Goal: Check status: Check status

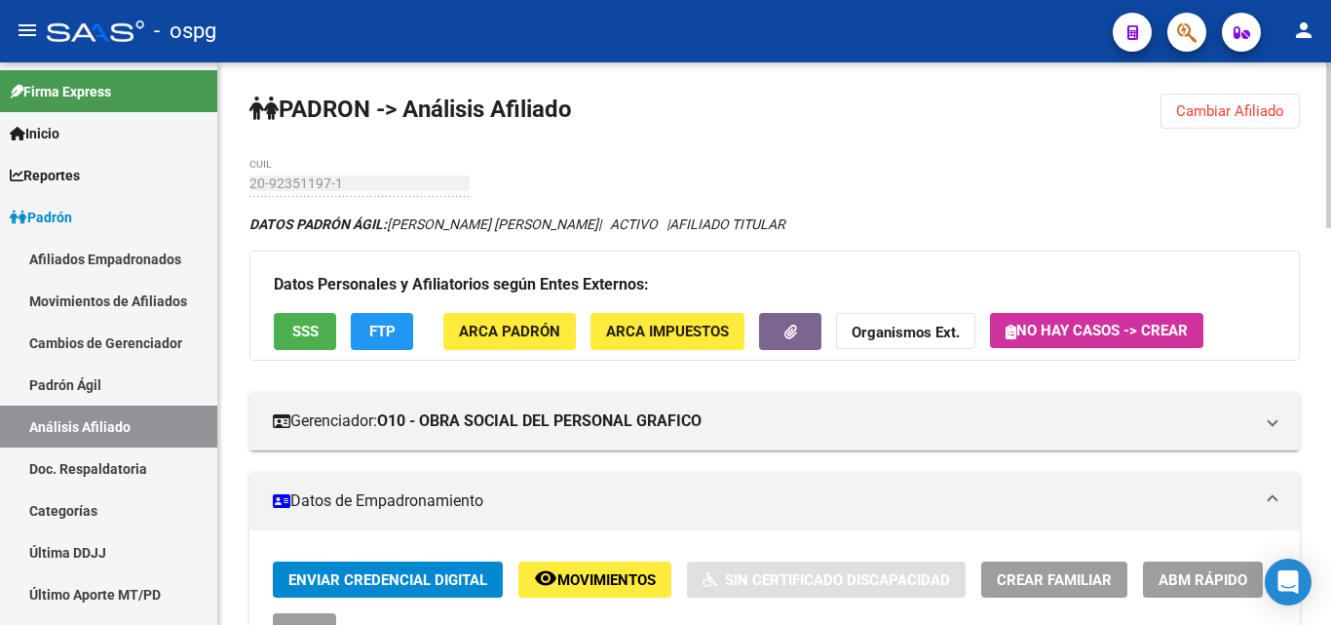
click at [1227, 112] on span "Cambiar Afiliado" at bounding box center [1230, 111] width 108 height 18
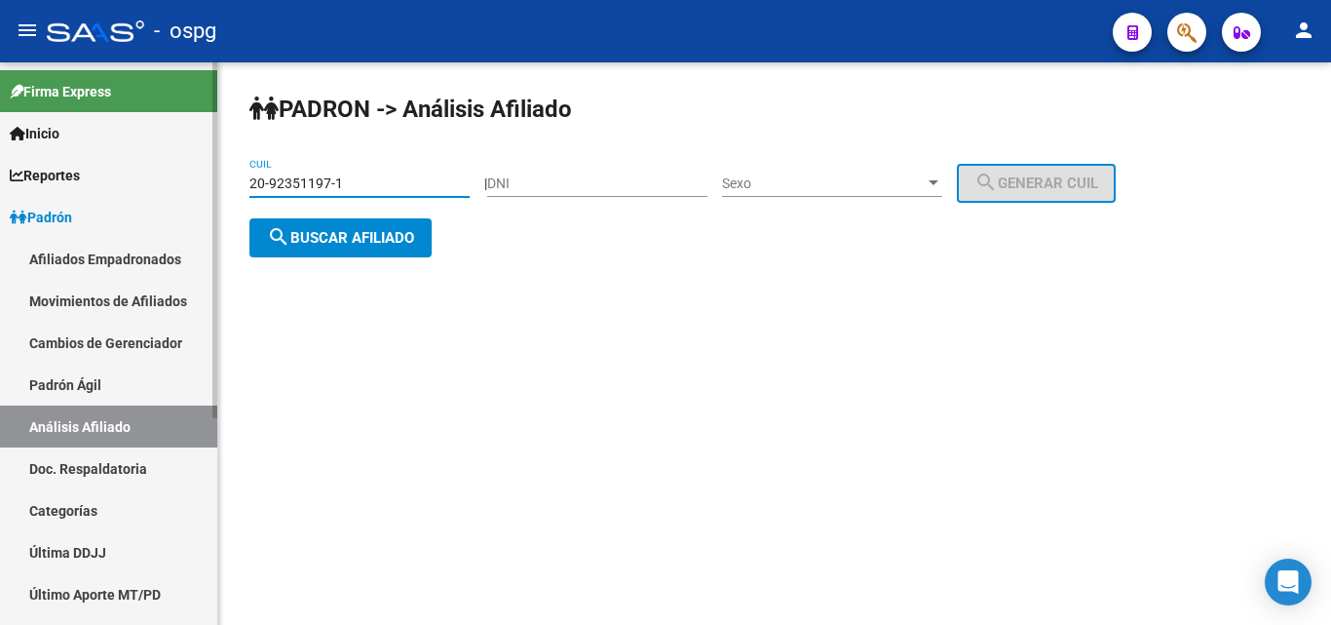
drag, startPoint x: 345, startPoint y: 186, endPoint x: 147, endPoint y: 183, distance: 197.9
click at [147, 183] on mat-sidenav-container "Firma Express Inicio Calendario SSS Instructivos Contacto OS Reportes Ingresos …" at bounding box center [665, 343] width 1331 height 562
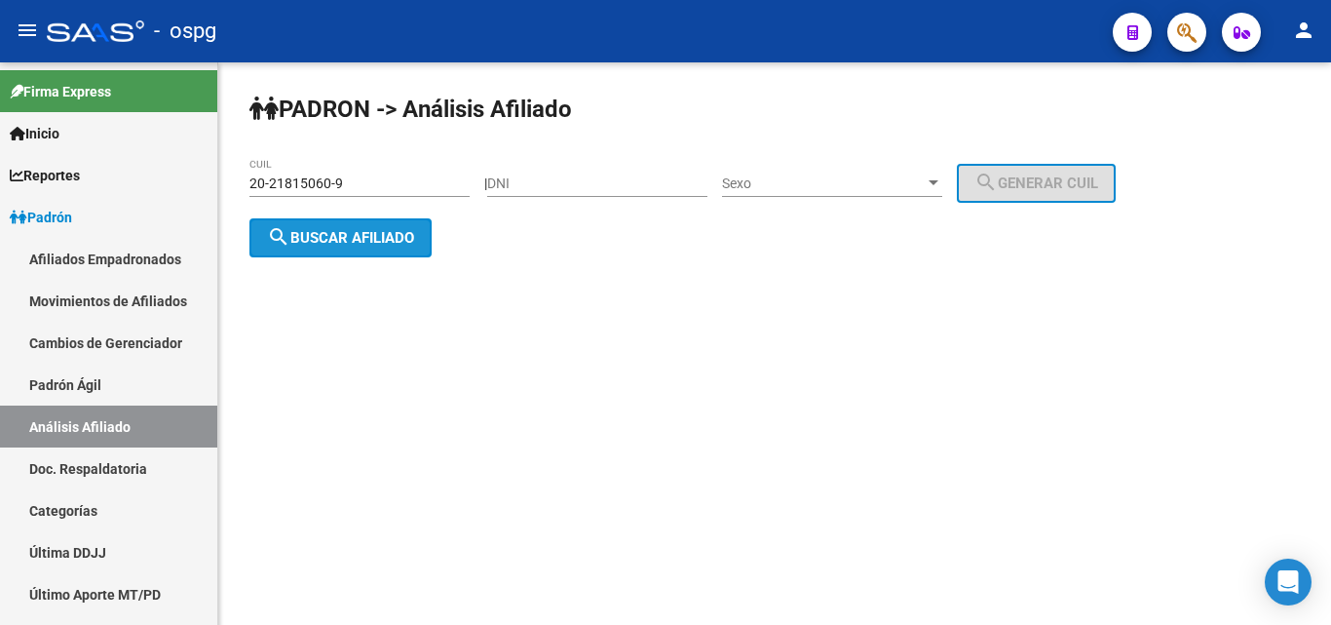
click at [351, 239] on span "search Buscar afiliado" at bounding box center [340, 238] width 147 height 18
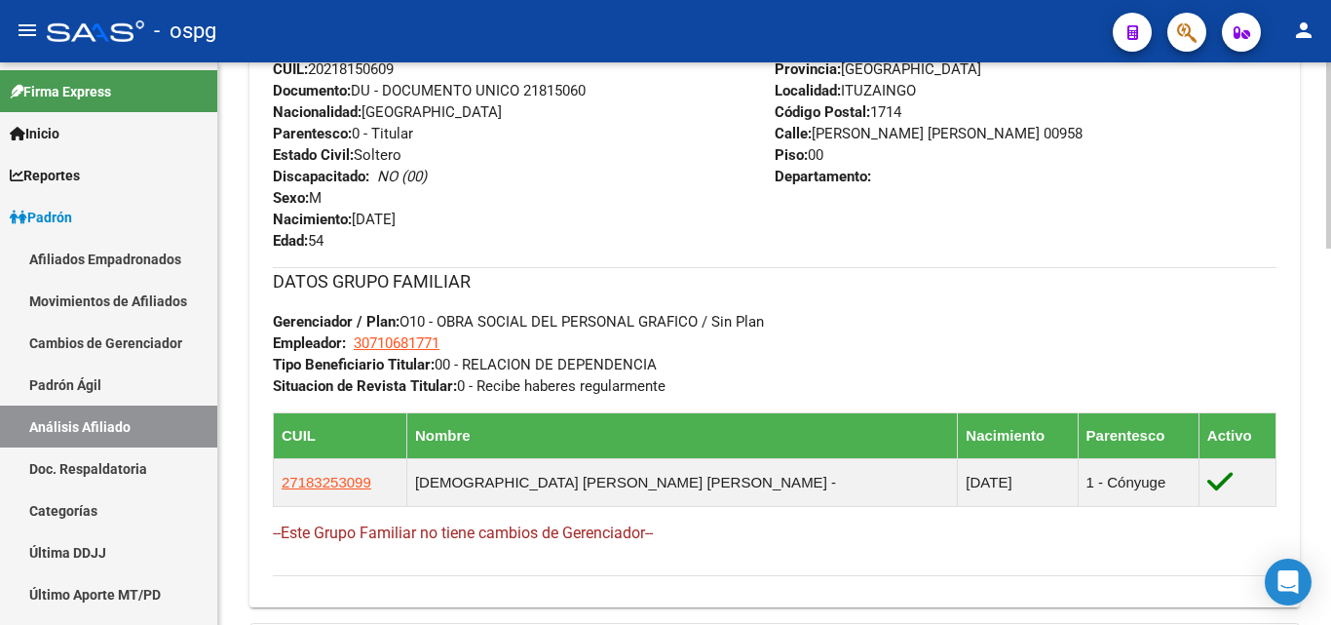
scroll to position [843, 0]
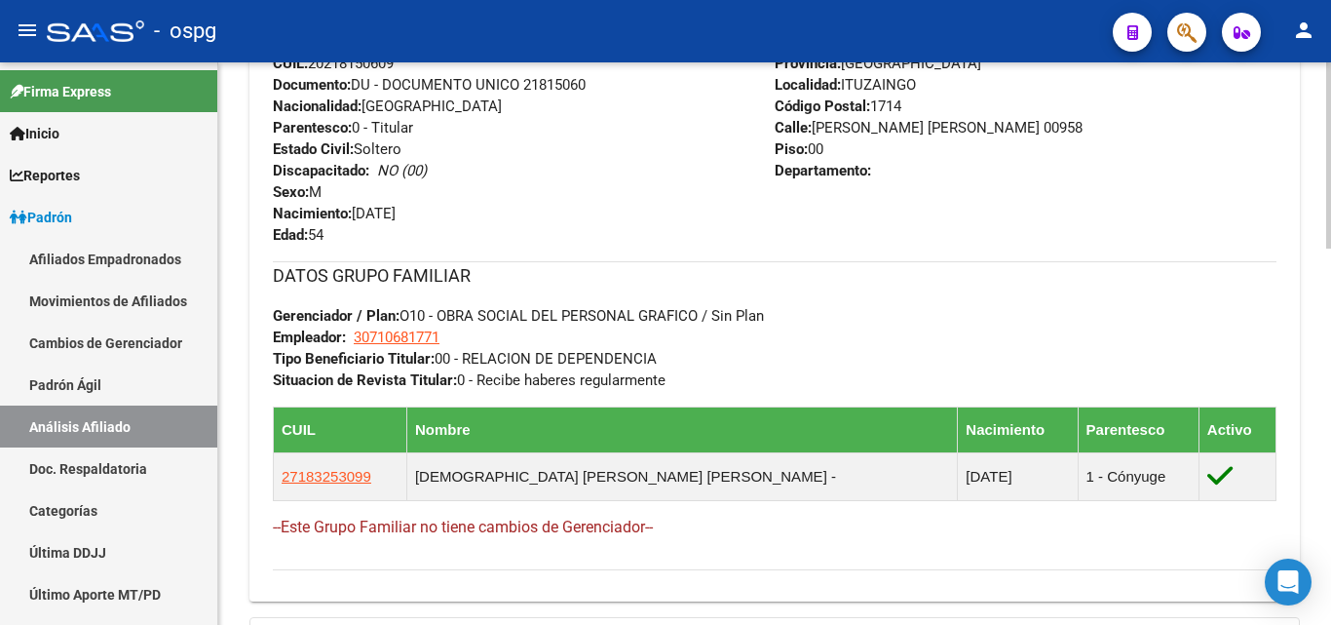
click at [1330, 473] on div at bounding box center [1329, 434] width 5 height 186
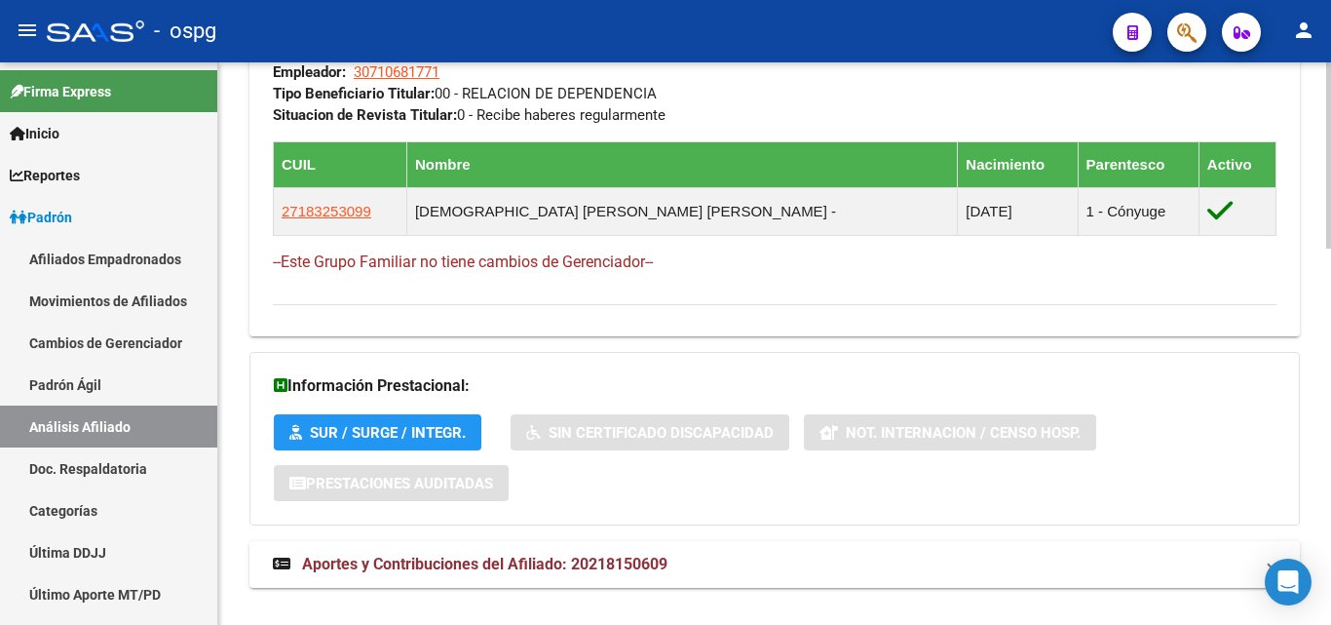
scroll to position [1111, 0]
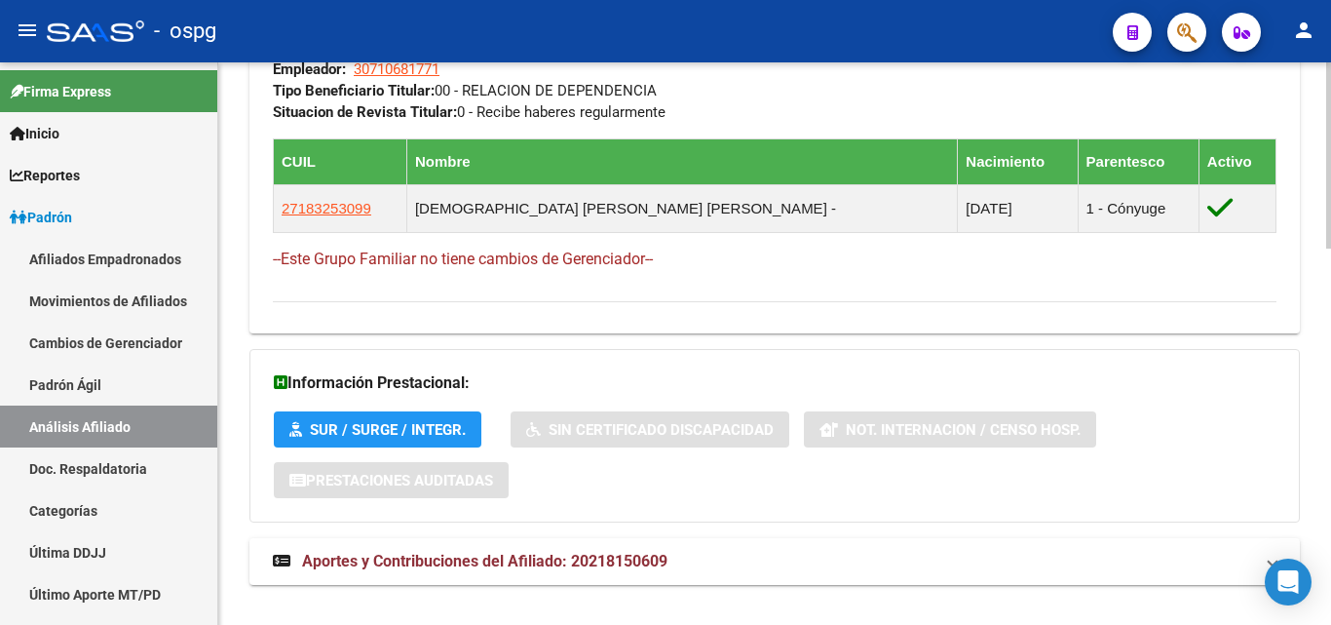
click at [1330, 481] on div at bounding box center [1329, 523] width 5 height 186
click at [511, 567] on span "Aportes y Contribuciones del Afiliado: 20218150609" at bounding box center [485, 561] width 366 height 19
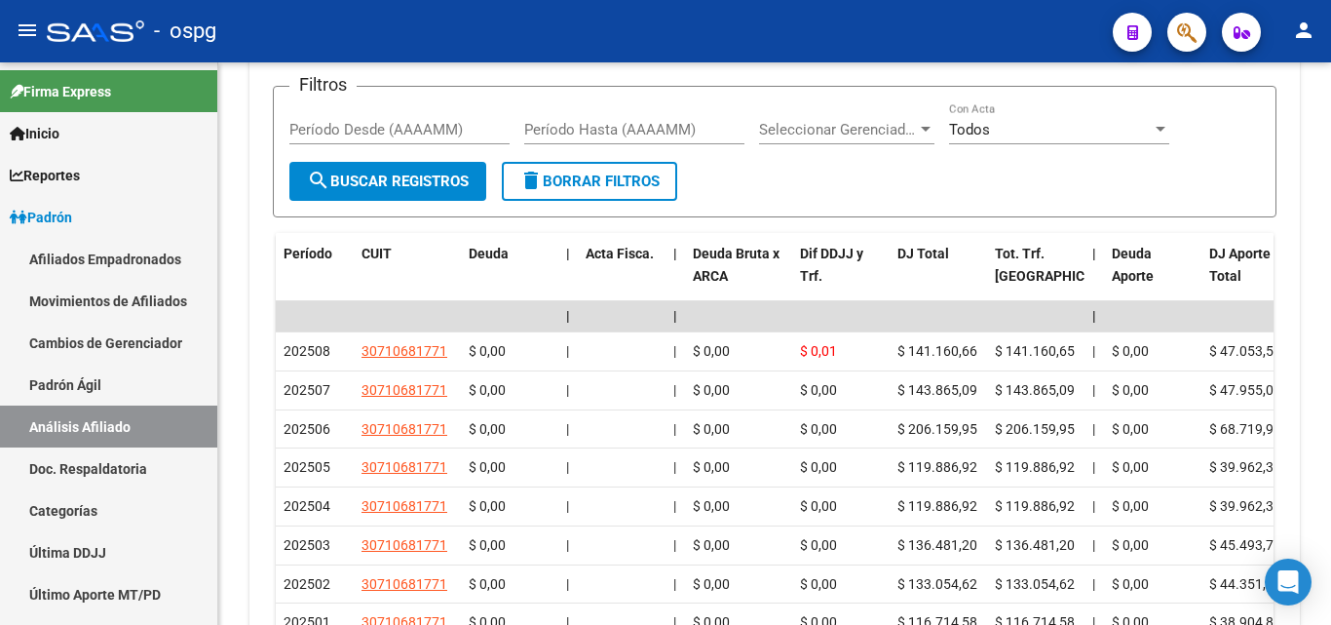
scroll to position [1835, 0]
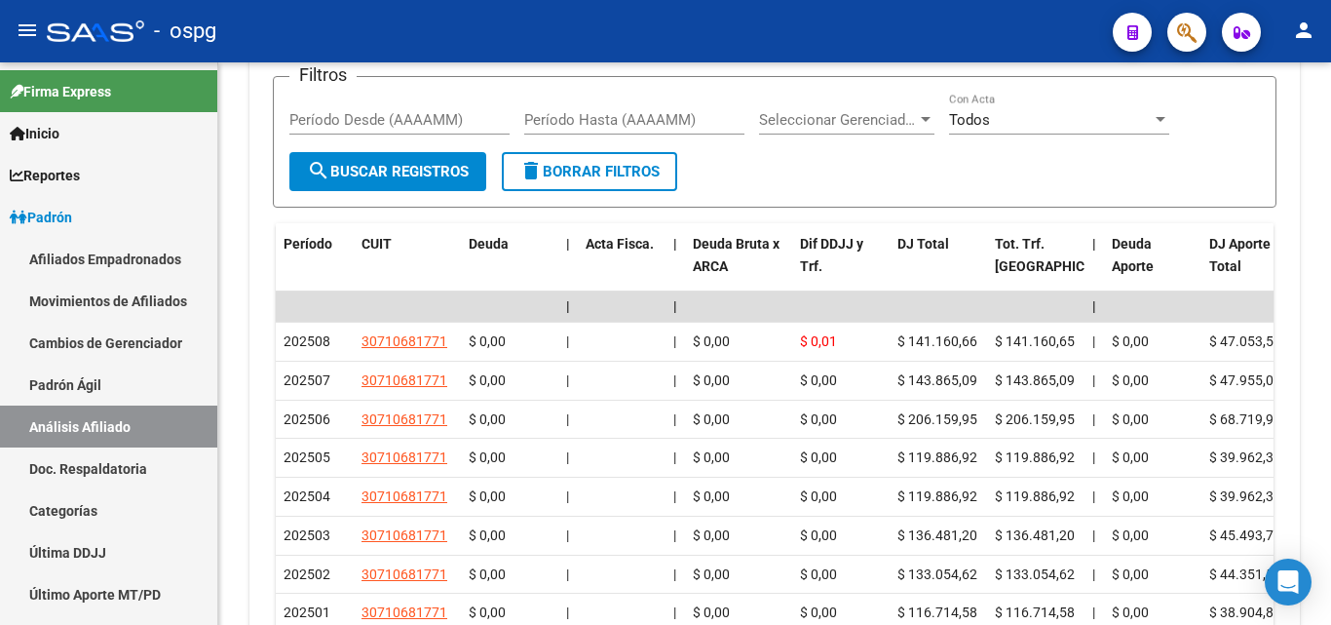
click at [1330, 520] on div at bounding box center [1329, 511] width 5 height 118
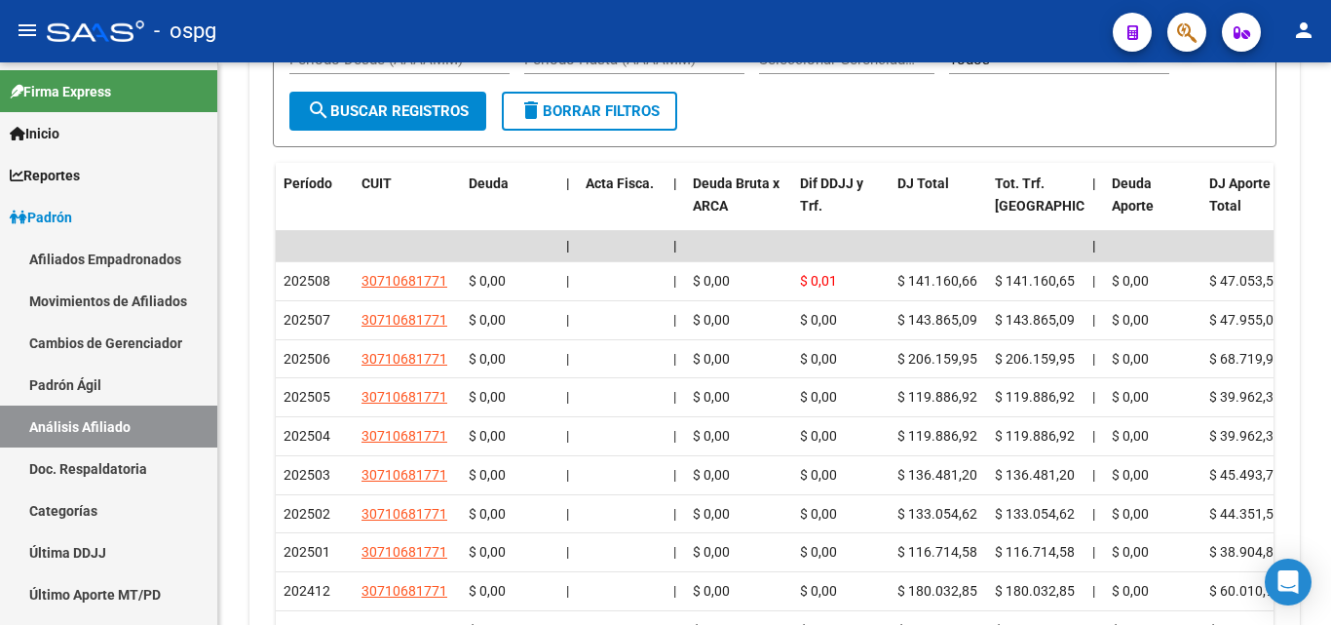
scroll to position [1891, 0]
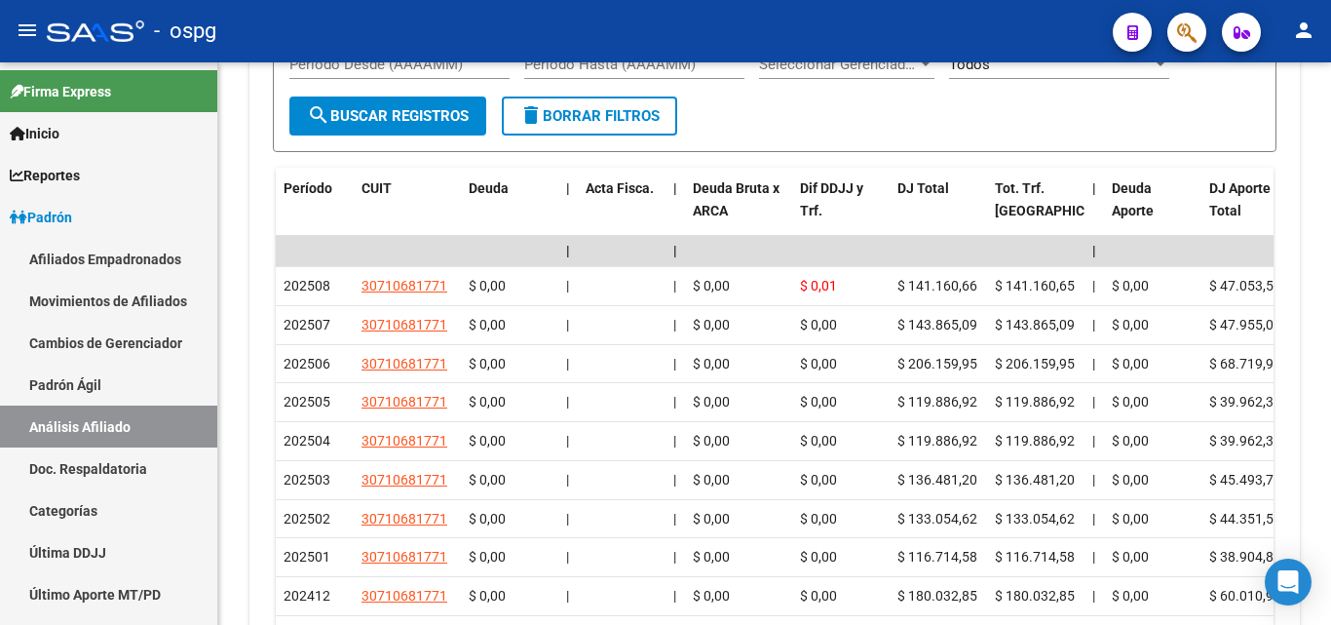
click at [1330, 512] on div at bounding box center [1329, 523] width 5 height 118
drag, startPoint x: 1326, startPoint y: 471, endPoint x: 1330, endPoint y: 532, distance: 61.6
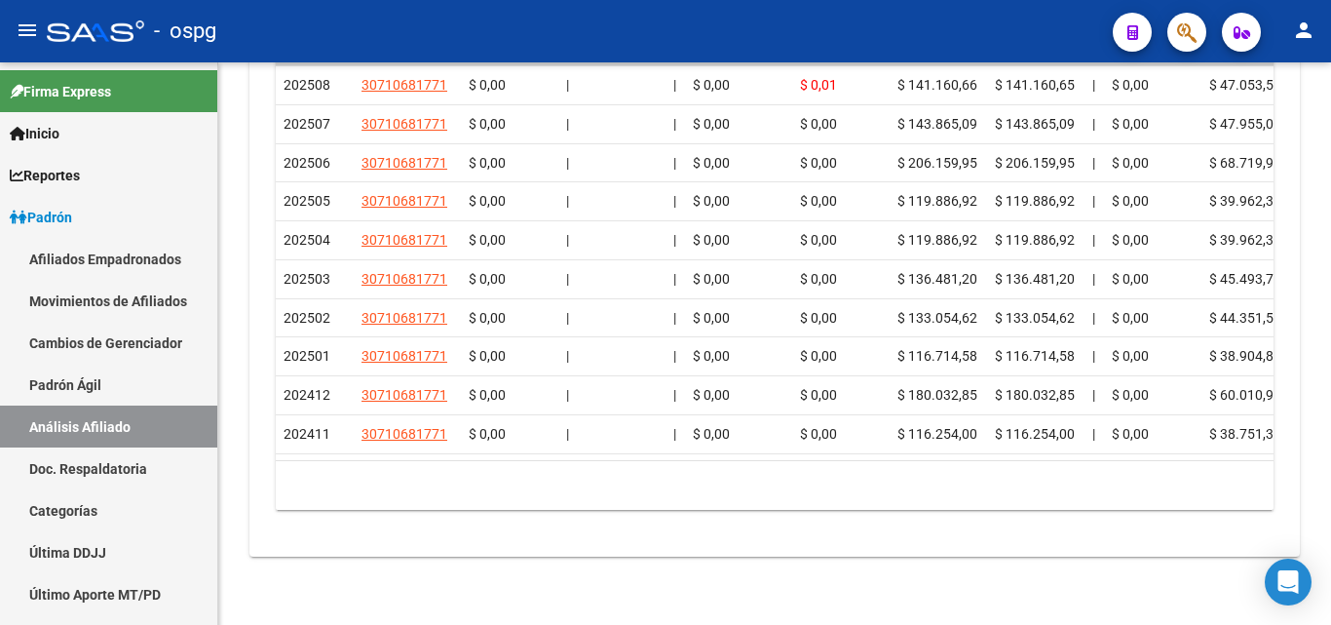
click at [1329, 569] on div at bounding box center [1329, 565] width 5 height 118
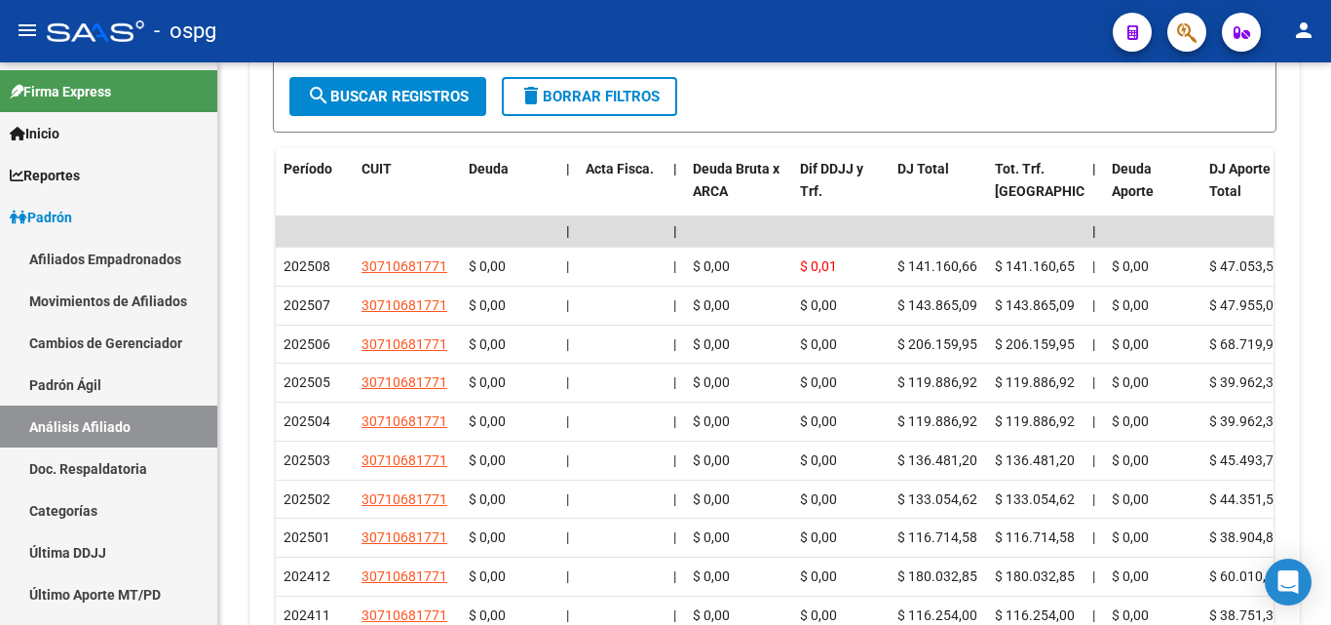
scroll to position [1906, 0]
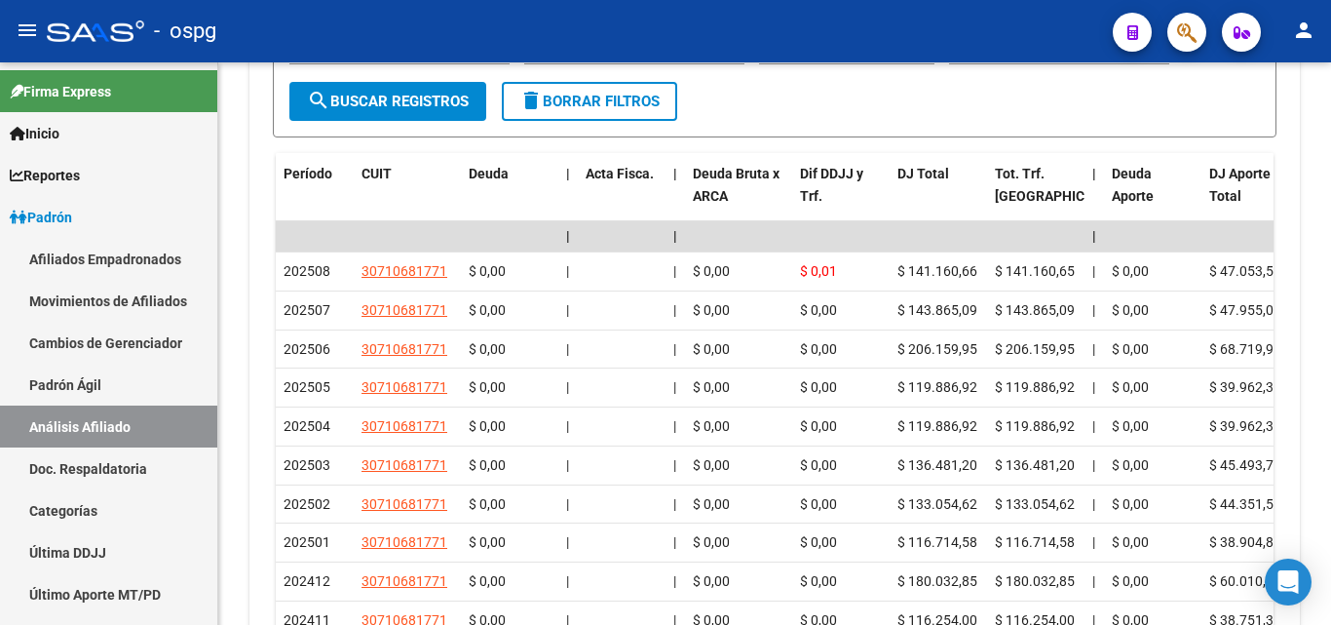
click at [1330, 471] on div at bounding box center [1329, 526] width 5 height 118
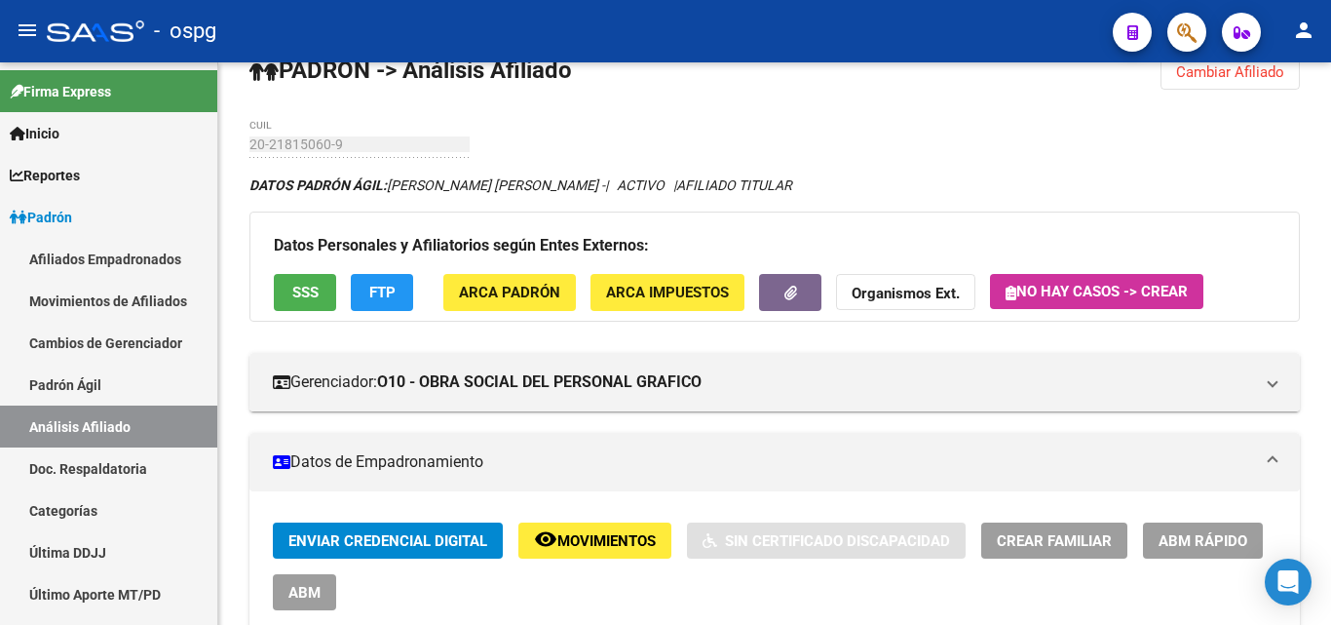
scroll to position [0, 0]
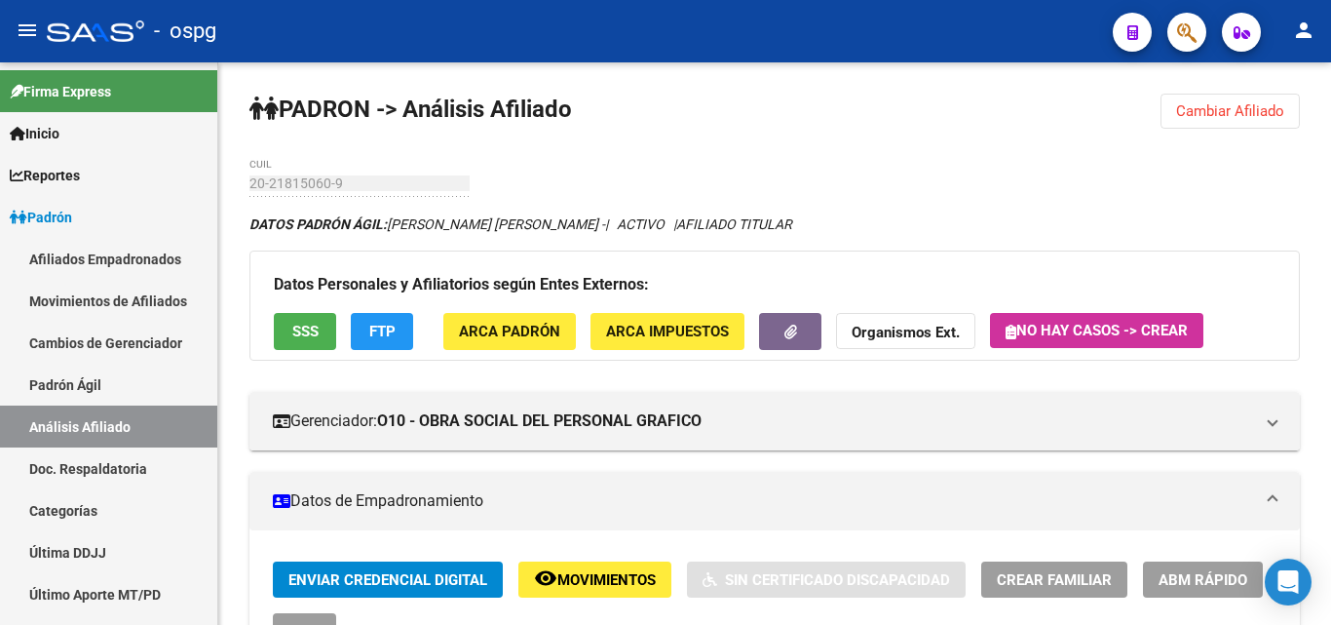
click at [1330, 35] on div "menu - ospg person Firma Express Inicio Calendario SSS Instructivos Contacto OS…" at bounding box center [665, 312] width 1331 height 625
click at [1197, 113] on span "Cambiar Afiliado" at bounding box center [1230, 111] width 108 height 18
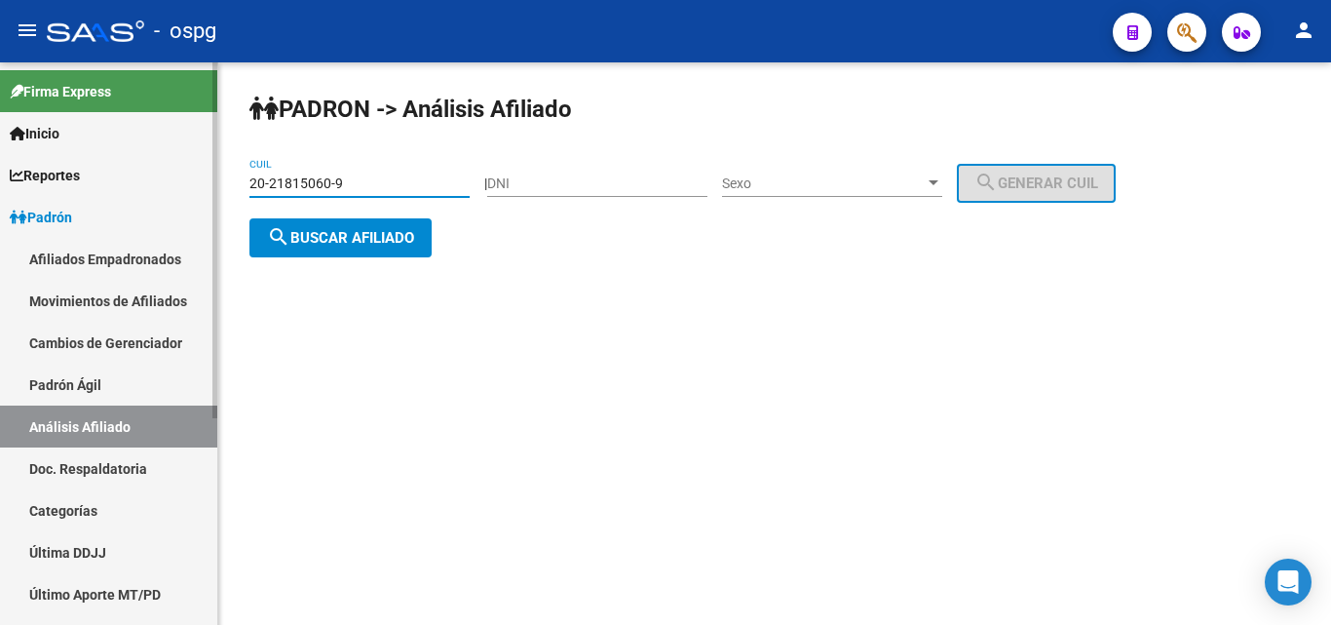
drag, startPoint x: 347, startPoint y: 187, endPoint x: 166, endPoint y: 182, distance: 181.4
click at [168, 182] on mat-sidenav-container "Firma Express Inicio Calendario SSS Instructivos Contacto OS Reportes Ingresos …" at bounding box center [665, 343] width 1331 height 562
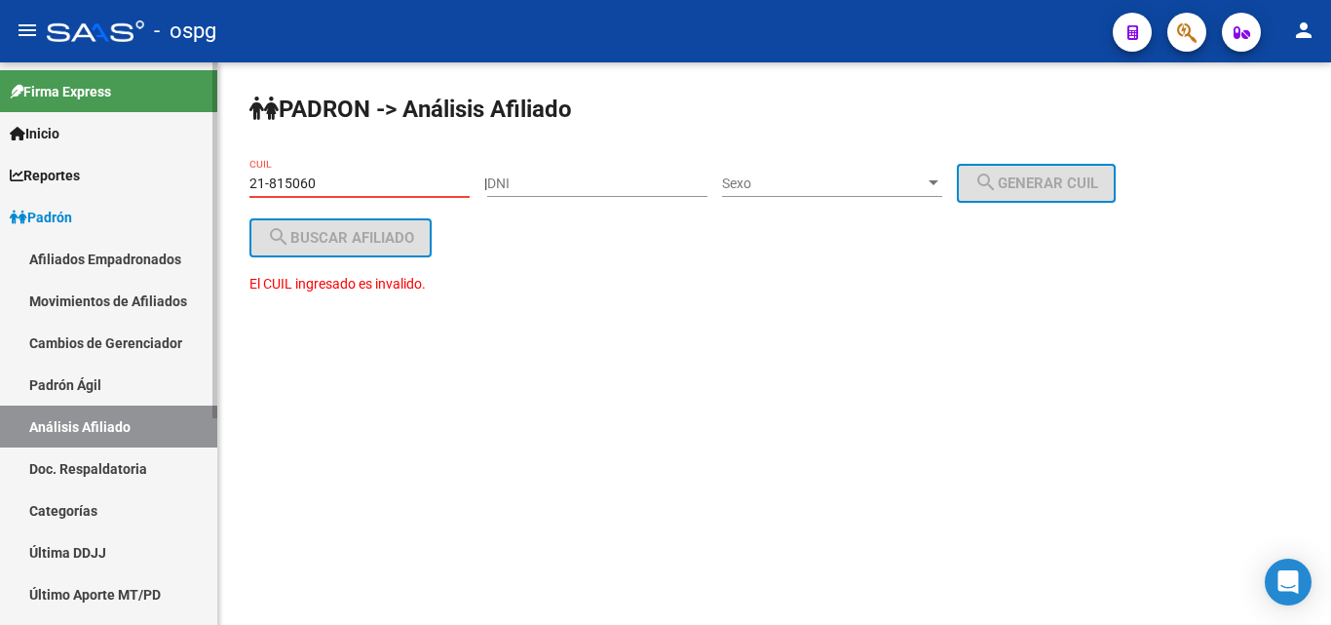
drag, startPoint x: 348, startPoint y: 184, endPoint x: 197, endPoint y: 182, distance: 151.1
click at [197, 182] on mat-sidenav-container "Firma Express Inicio Calendario SSS Instructivos Contacto OS Reportes Ingresos …" at bounding box center [665, 343] width 1331 height 562
type input "20-21815060-9"
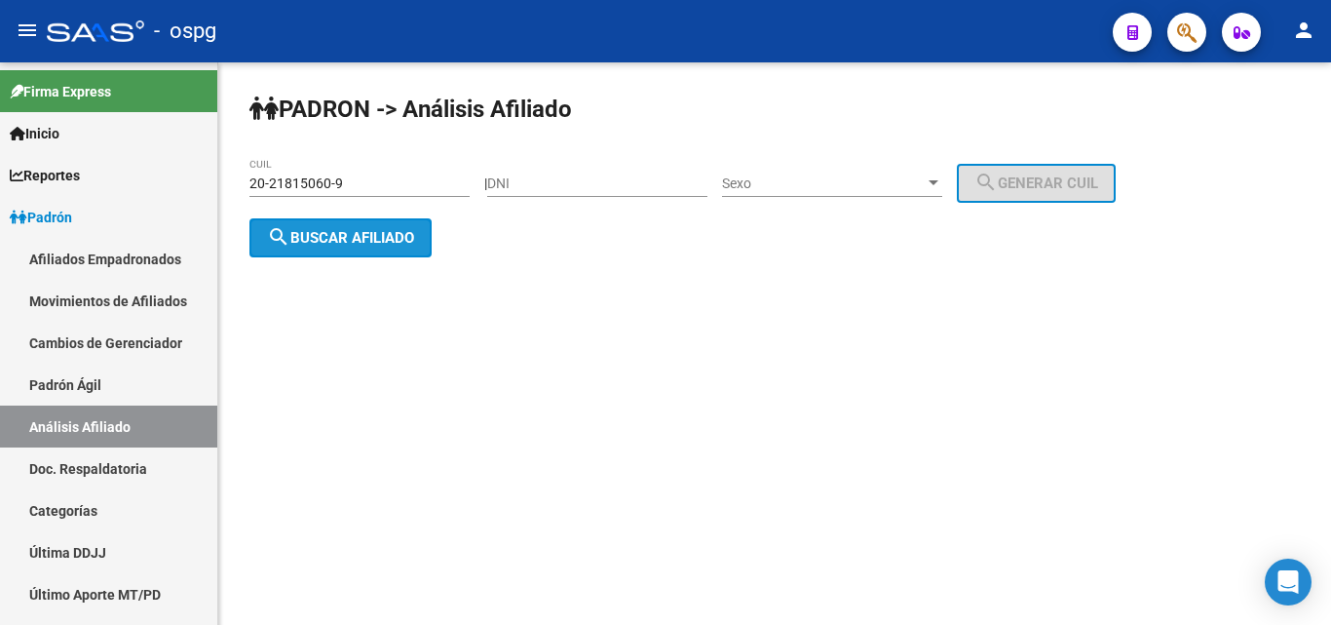
click at [312, 236] on span "search Buscar afiliado" at bounding box center [340, 238] width 147 height 18
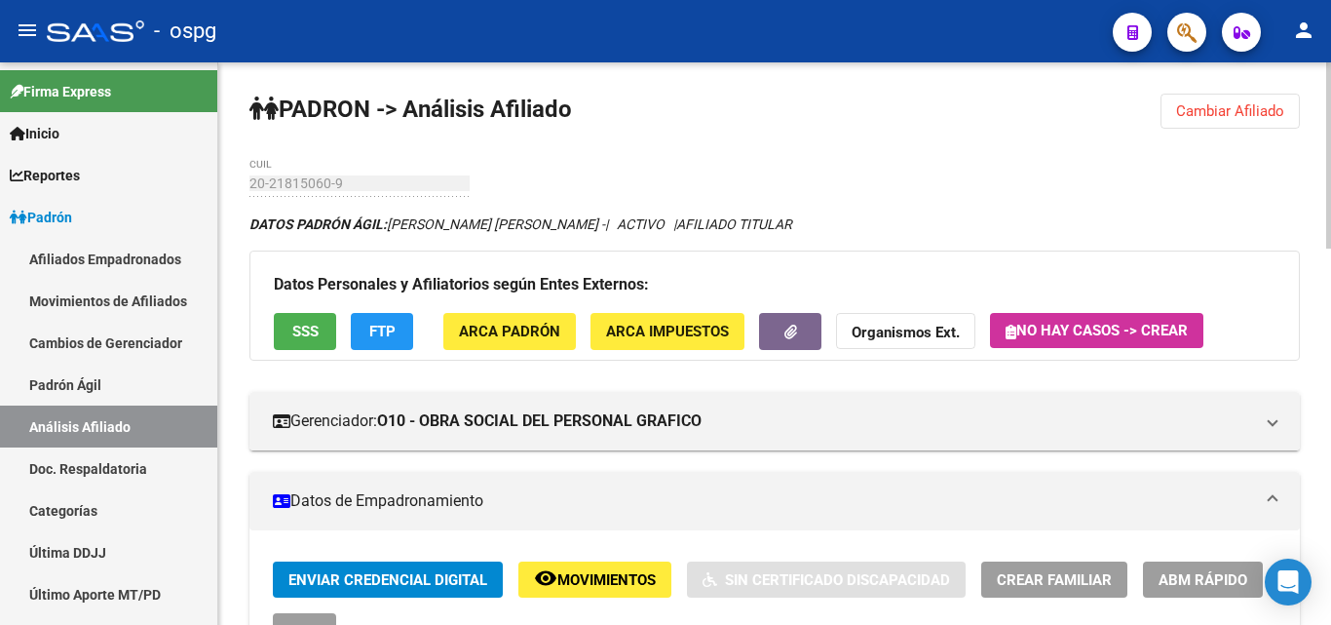
click at [1330, 100] on div at bounding box center [1329, 155] width 5 height 186
